Goal: Information Seeking & Learning: Learn about a topic

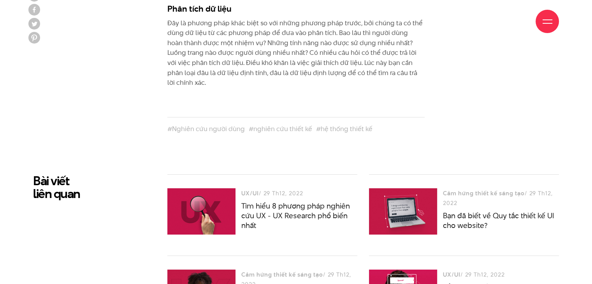
scroll to position [2724, 0]
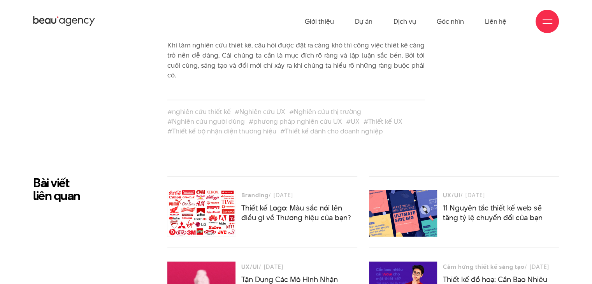
scroll to position [1427, 0]
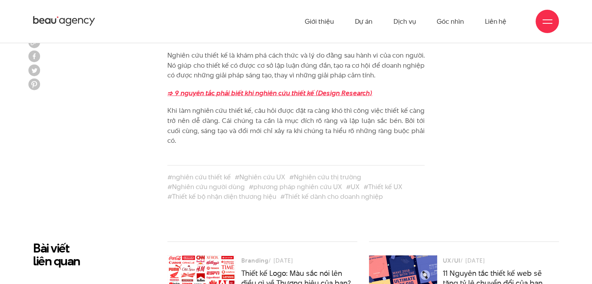
click at [267, 88] on strong "=> 9 nguyên tắc phải biết khi nghiên cứu thiết kế (Design Research)" at bounding box center [269, 92] width 205 height 9
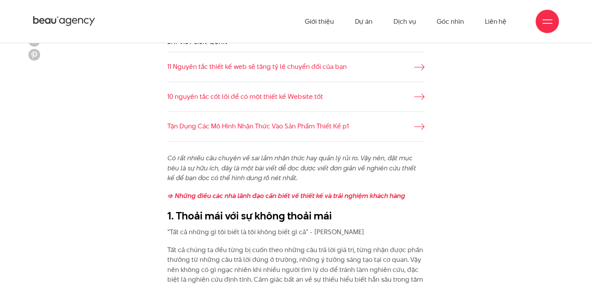
scroll to position [519, 0]
